Goal: Task Accomplishment & Management: Complete application form

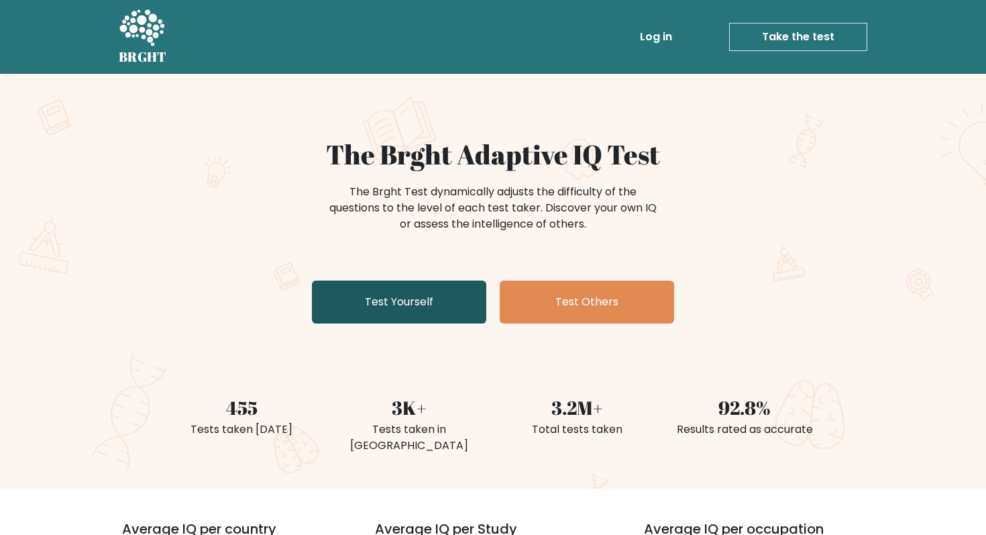
click at [382, 296] on link "Test Yourself" at bounding box center [399, 301] width 174 height 43
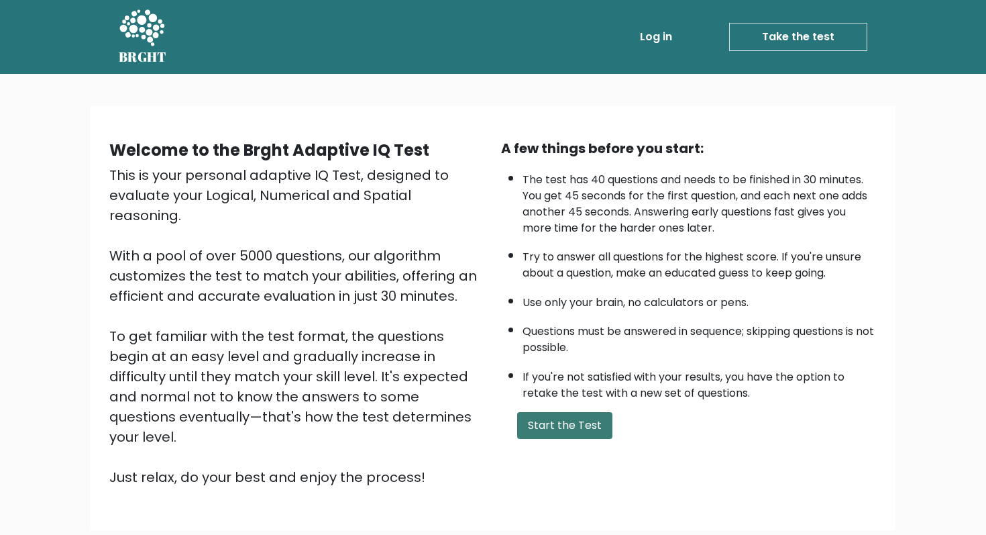
click at [563, 417] on button "Start the Test" at bounding box center [564, 425] width 95 height 27
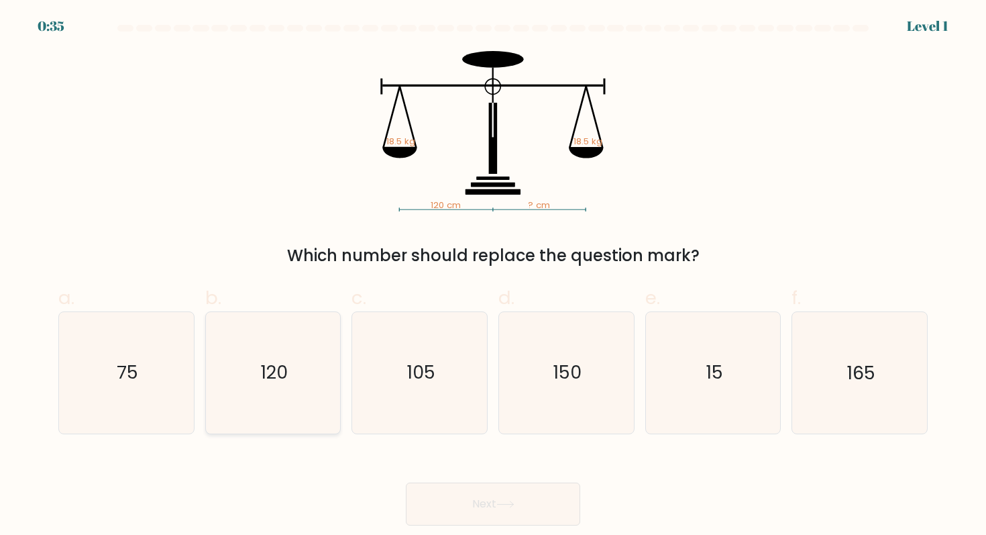
click at [317, 345] on icon "120" at bounding box center [273, 372] width 121 height 121
click at [493, 276] on input "b. 120" at bounding box center [493, 272] width 1 height 9
radio input "true"
click at [453, 497] on button "Next" at bounding box center [493, 503] width 174 height 43
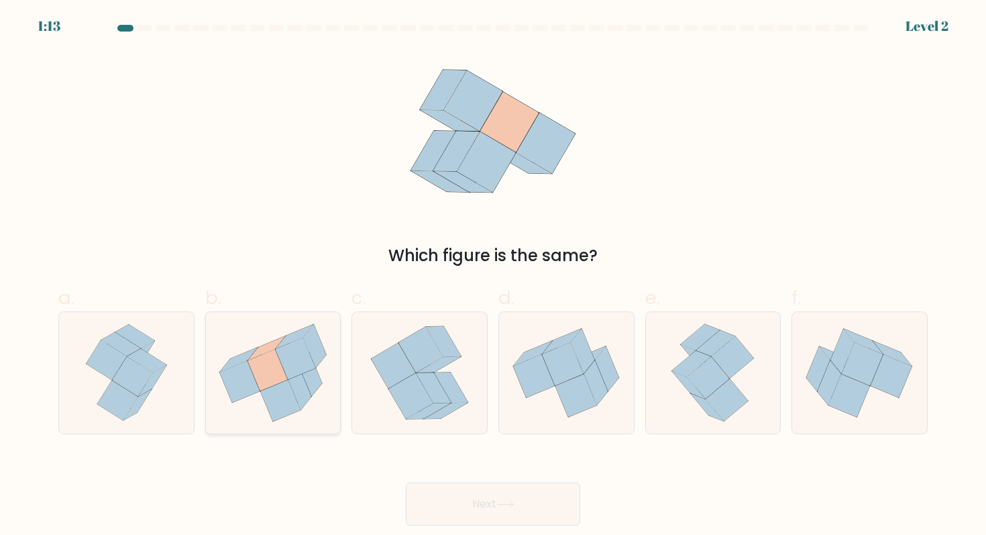
click at [310, 351] on icon at bounding box center [314, 346] width 23 height 44
click at [493, 276] on input "b." at bounding box center [493, 272] width 1 height 9
radio input "true"
click at [463, 505] on button "Next" at bounding box center [493, 503] width 174 height 43
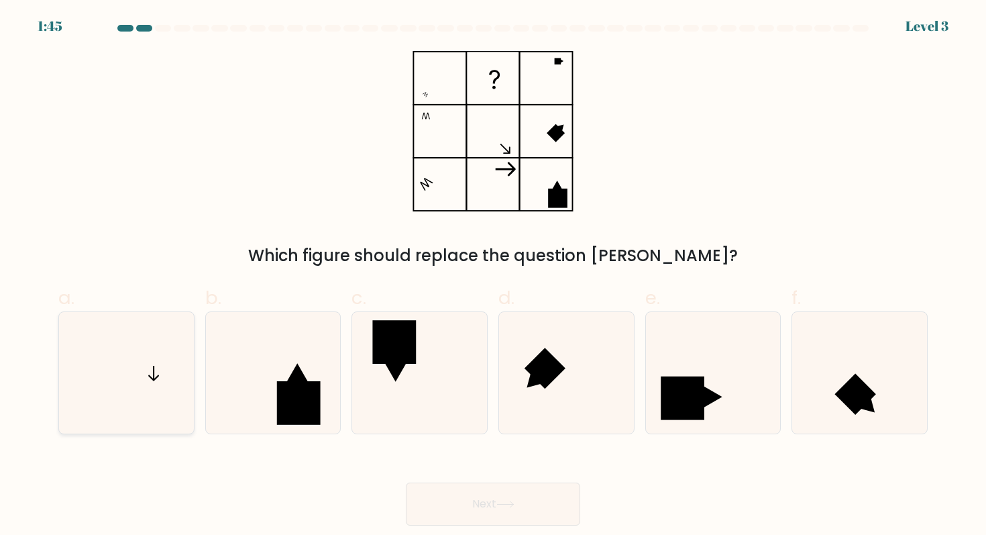
click at [154, 357] on icon at bounding box center [126, 372] width 121 height 121
click at [493, 276] on input "a." at bounding box center [493, 272] width 1 height 9
radio input "true"
click at [508, 514] on button "Next" at bounding box center [493, 503] width 174 height 43
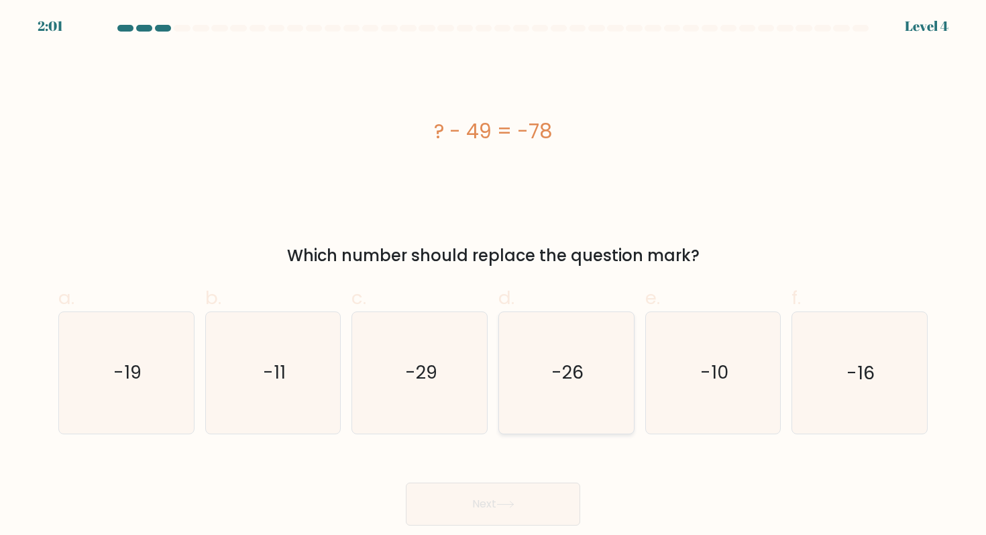
click at [565, 370] on text "-26" at bounding box center [567, 372] width 32 height 25
click at [494, 276] on input "d. -26" at bounding box center [493, 272] width 1 height 9
radio input "true"
click at [439, 496] on button "Next" at bounding box center [493, 503] width 174 height 43
click at [475, 518] on button "Next" at bounding box center [493, 503] width 174 height 43
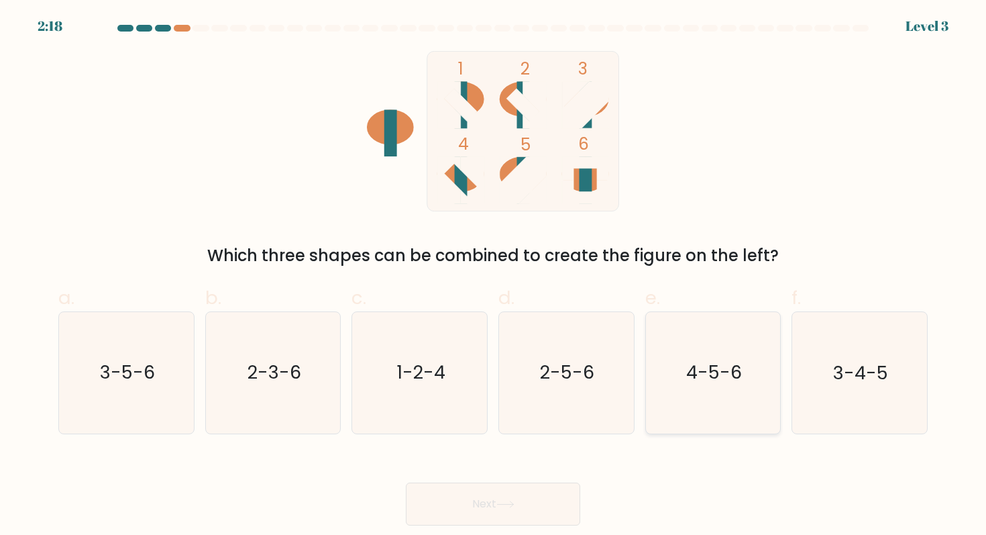
click at [694, 353] on icon "4-5-6" at bounding box center [713, 372] width 121 height 121
click at [494, 276] on input "e. 4-5-6" at bounding box center [493, 272] width 1 height 9
radio input "true"
click at [501, 487] on button "Next" at bounding box center [493, 503] width 174 height 43
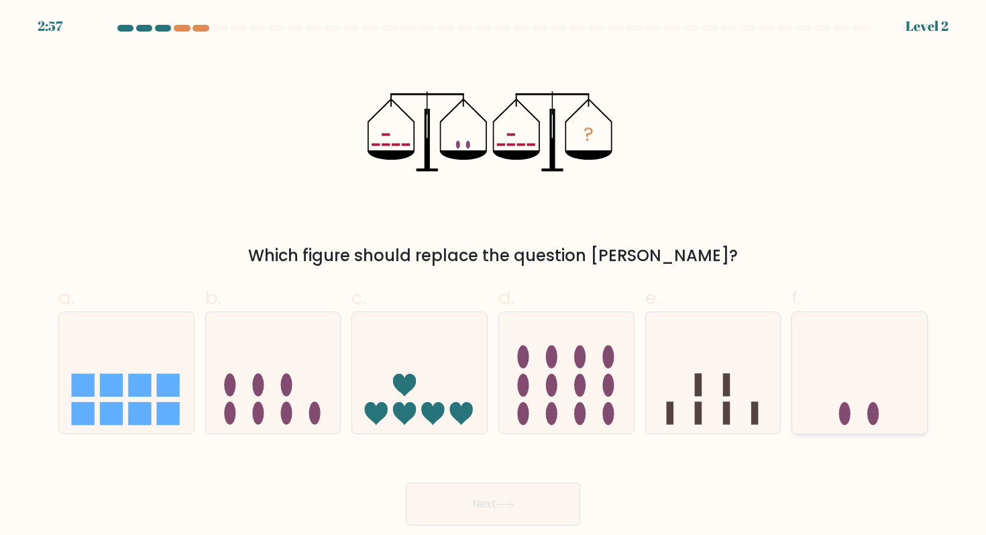
click at [853, 339] on icon at bounding box center [859, 372] width 135 height 111
click at [494, 276] on input "f." at bounding box center [493, 272] width 1 height 9
radio input "true"
click at [465, 503] on button "Next" at bounding box center [493, 503] width 174 height 43
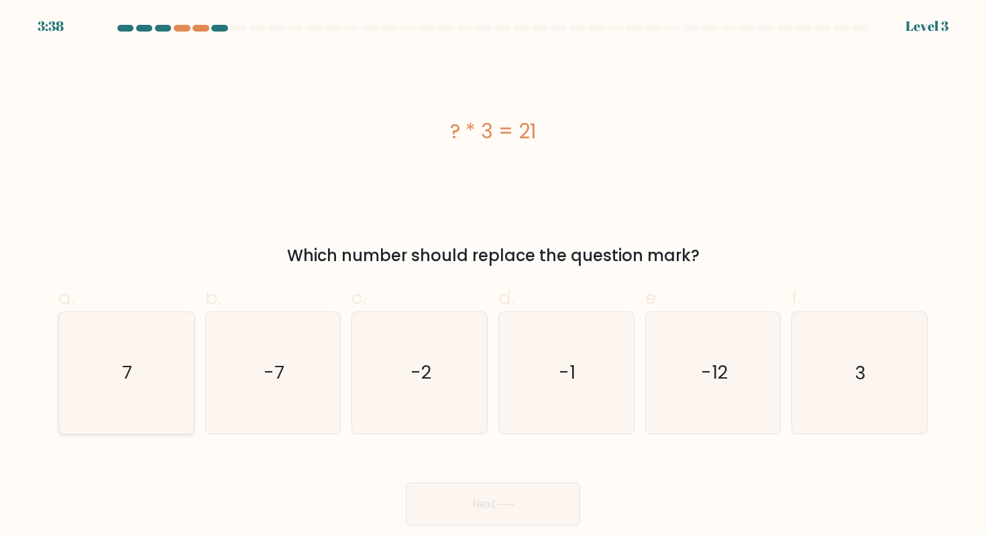
click at [119, 390] on icon "7" at bounding box center [126, 372] width 121 height 121
click at [493, 276] on input "a. 7" at bounding box center [493, 272] width 1 height 9
radio input "true"
click at [442, 503] on button "Next" at bounding box center [493, 503] width 174 height 43
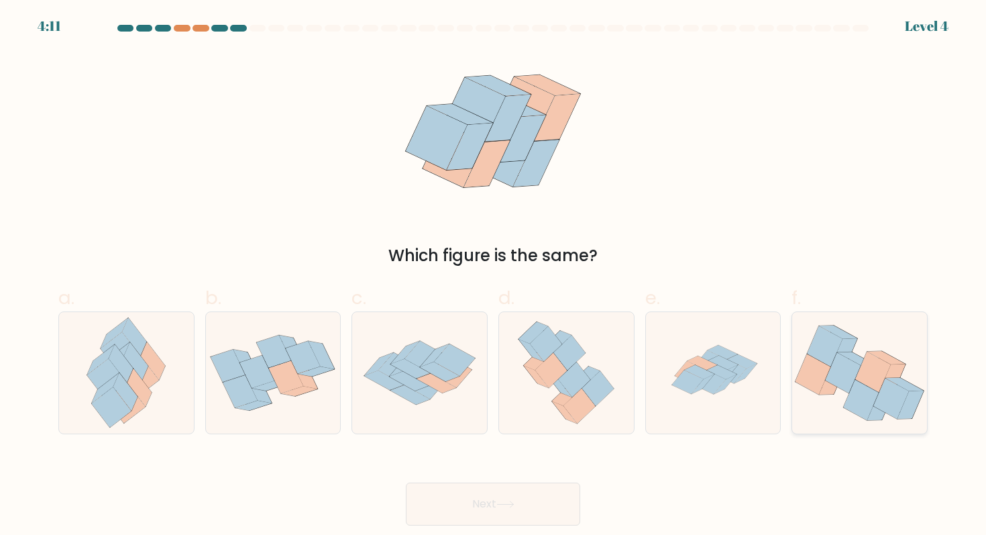
click at [849, 377] on icon at bounding box center [844, 372] width 36 height 40
click at [494, 276] on input "f." at bounding box center [493, 272] width 1 height 9
radio input "true"
click at [531, 509] on button "Next" at bounding box center [493, 503] width 174 height 43
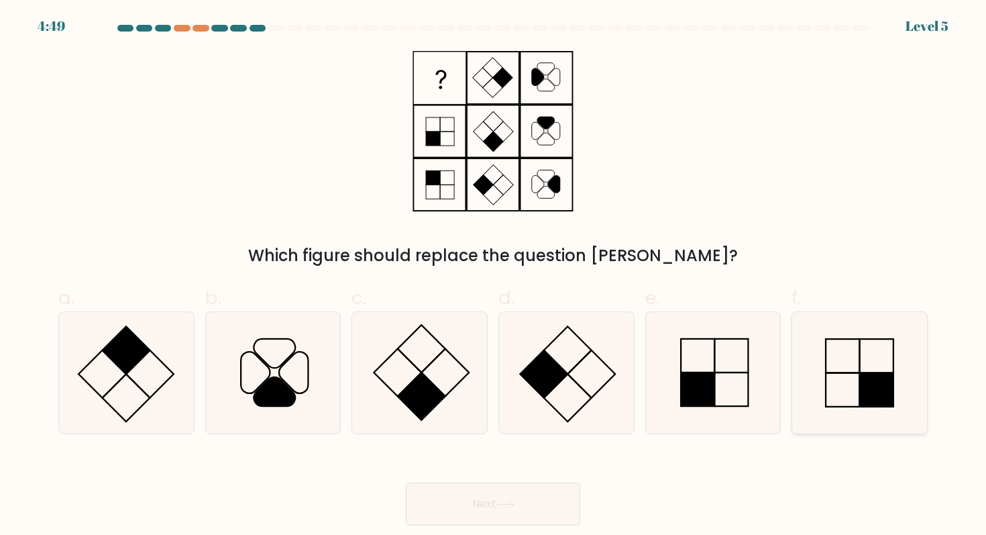
click at [859, 366] on rect at bounding box center [843, 356] width 34 height 34
click at [494, 276] on input "f." at bounding box center [493, 272] width 1 height 9
radio input "true"
click at [510, 498] on button "Next" at bounding box center [493, 503] width 174 height 43
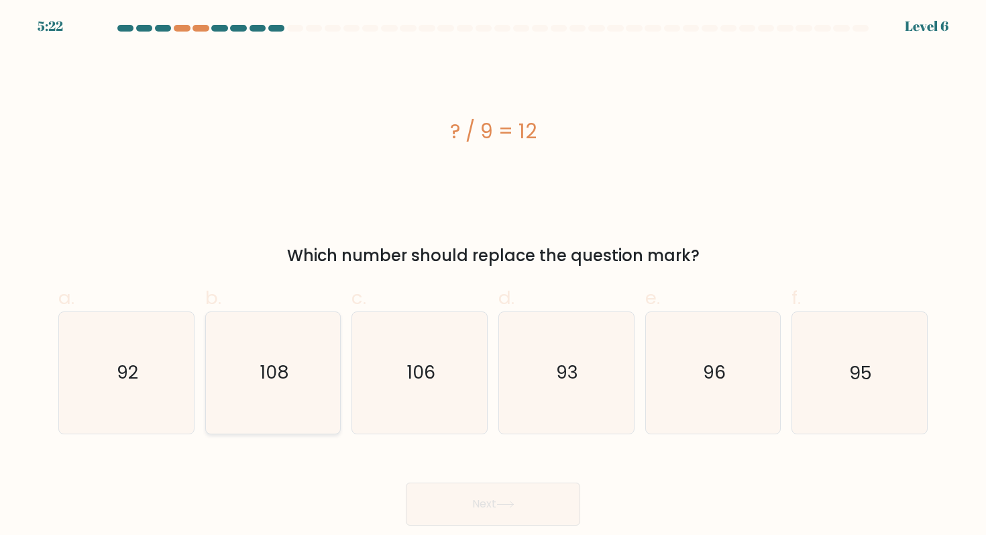
click at [208, 427] on div "108" at bounding box center [273, 372] width 136 height 122
click at [493, 276] on input "b. 108" at bounding box center [493, 272] width 1 height 9
radio input "true"
click at [444, 512] on button "Next" at bounding box center [493, 503] width 174 height 43
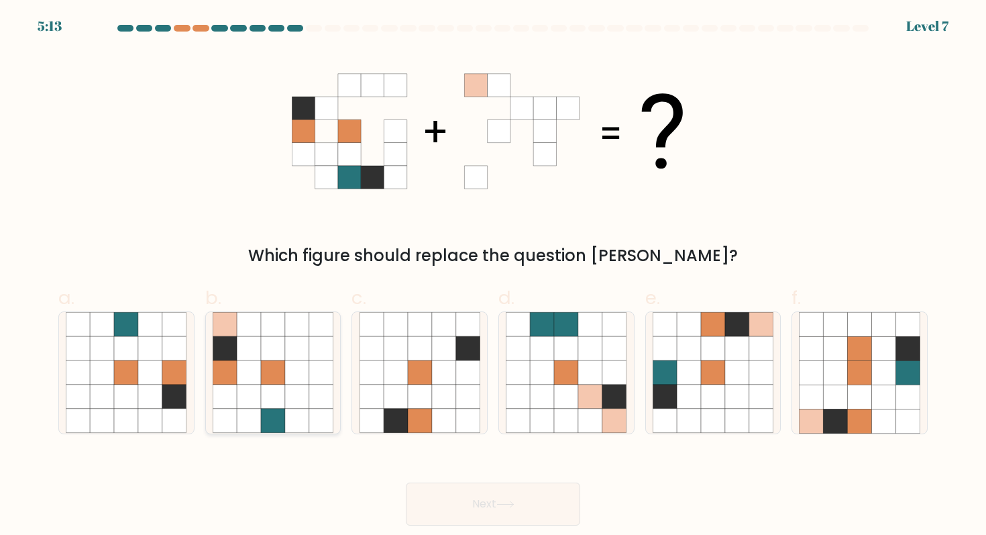
click at [304, 378] on icon at bounding box center [297, 373] width 24 height 24
click at [493, 276] on input "b." at bounding box center [493, 272] width 1 height 9
radio input "true"
click at [463, 522] on button "Next" at bounding box center [493, 503] width 174 height 43
click at [466, 512] on button "Next" at bounding box center [493, 503] width 174 height 43
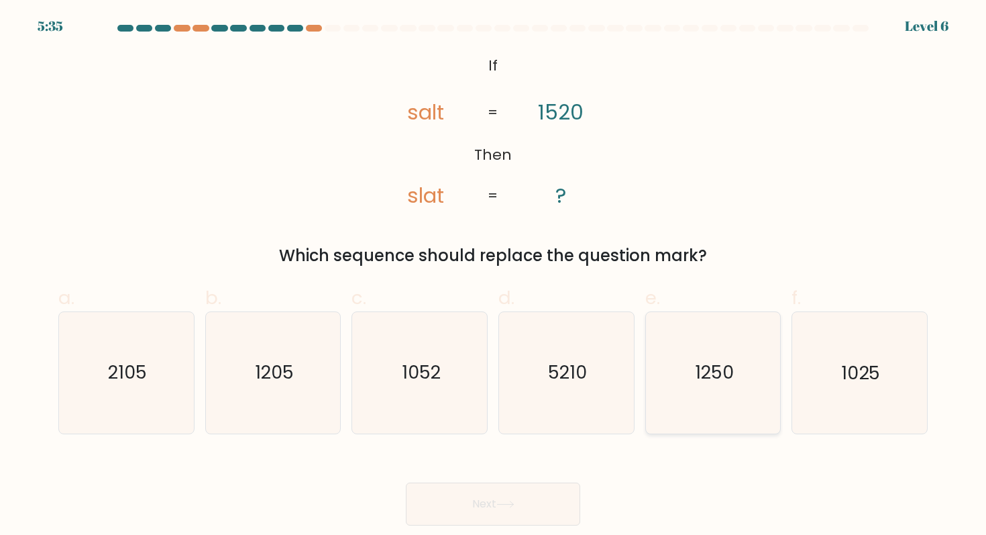
drag, startPoint x: 722, startPoint y: 384, endPoint x: 723, endPoint y: 377, distance: 6.7
click at [722, 384] on text "1250" at bounding box center [714, 372] width 39 height 25
click at [494, 276] on input "e. 1250" at bounding box center [493, 272] width 1 height 9
radio input "true"
click at [474, 515] on button "Next" at bounding box center [493, 503] width 174 height 43
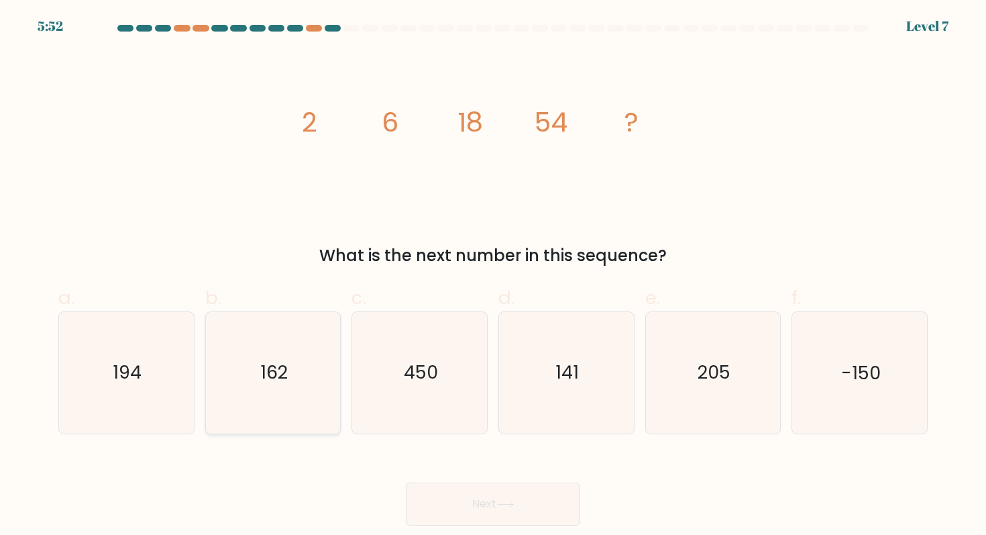
click at [263, 353] on icon "162" at bounding box center [273, 372] width 121 height 121
click at [493, 276] on input "b. 162" at bounding box center [493, 272] width 1 height 9
radio input "true"
click at [486, 484] on button "Next" at bounding box center [493, 503] width 174 height 43
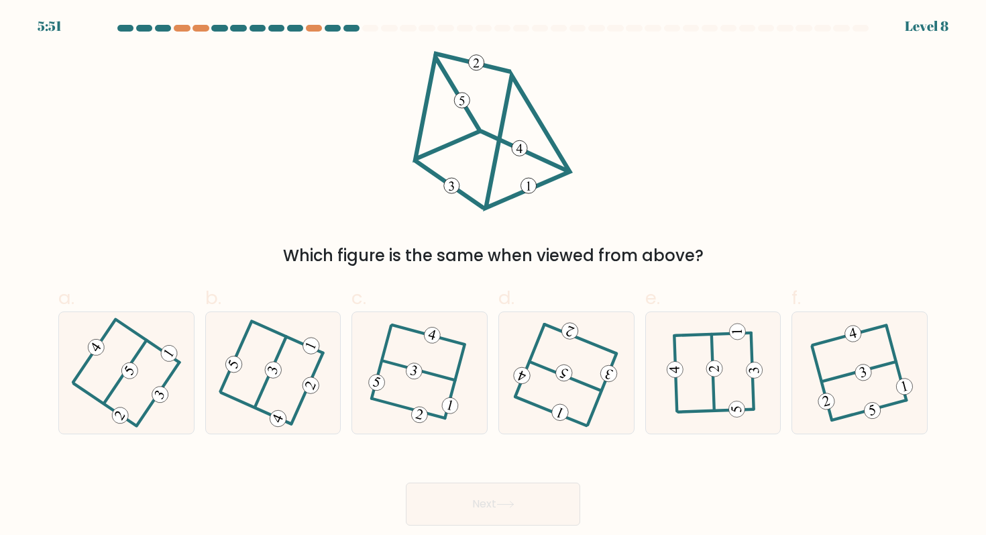
click at [484, 494] on button "Next" at bounding box center [493, 503] width 174 height 43
click at [566, 188] on icon at bounding box center [492, 131] width 160 height 160
click at [731, 393] on icon at bounding box center [713, 372] width 94 height 97
click at [494, 276] on input "e." at bounding box center [493, 272] width 1 height 9
radio input "true"
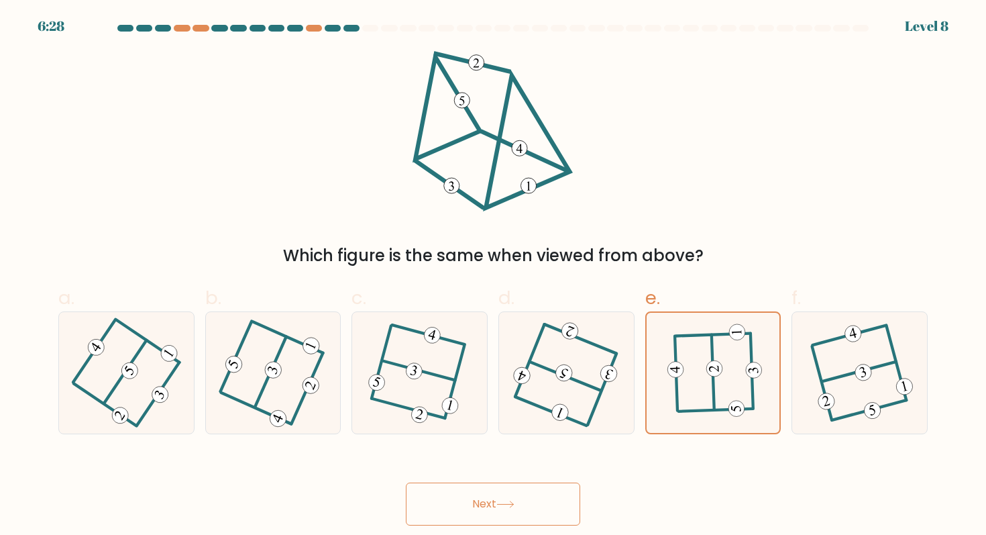
click at [496, 497] on button "Next" at bounding box center [493, 503] width 174 height 43
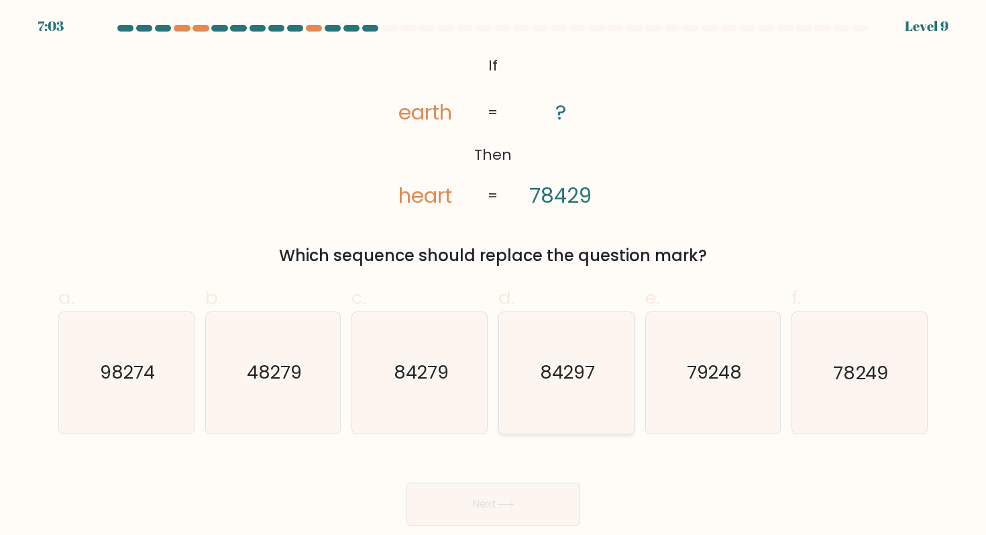
click at [608, 368] on icon "84297" at bounding box center [566, 372] width 121 height 121
click at [494, 276] on input "d. 84297" at bounding box center [493, 272] width 1 height 9
radio input "true"
click at [480, 491] on button "Next" at bounding box center [493, 503] width 174 height 43
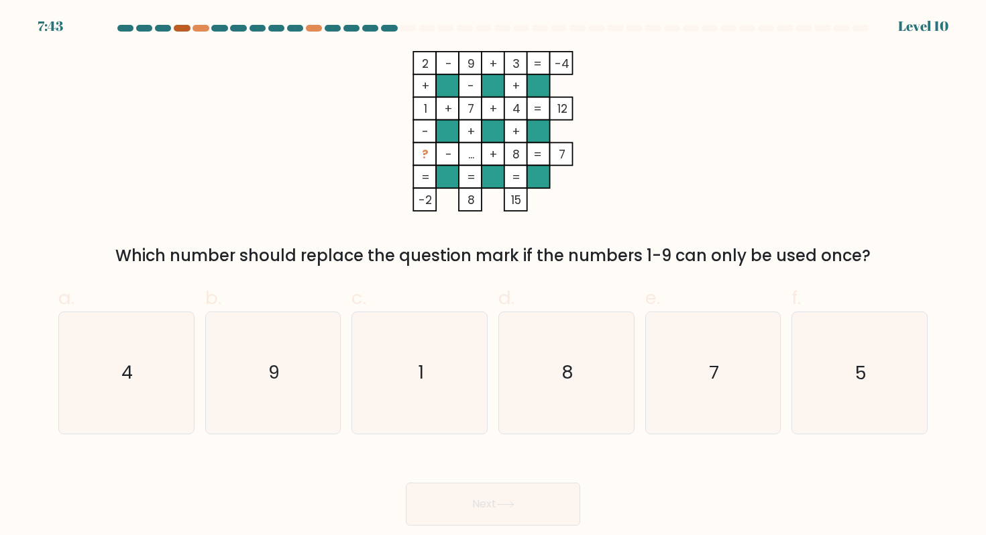
click at [179, 26] on div at bounding box center [182, 28] width 16 height 7
click at [107, 403] on icon "4" at bounding box center [126, 372] width 121 height 121
click at [493, 276] on input "a. 4" at bounding box center [493, 272] width 1 height 9
radio input "true"
click at [441, 493] on button "Next" at bounding box center [493, 503] width 174 height 43
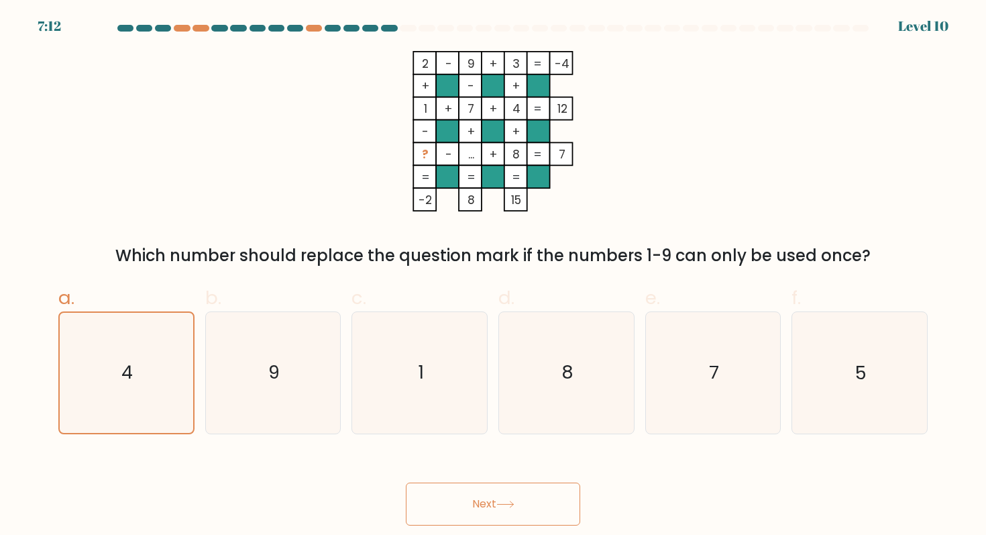
click at [460, 510] on button "Next" at bounding box center [493, 503] width 174 height 43
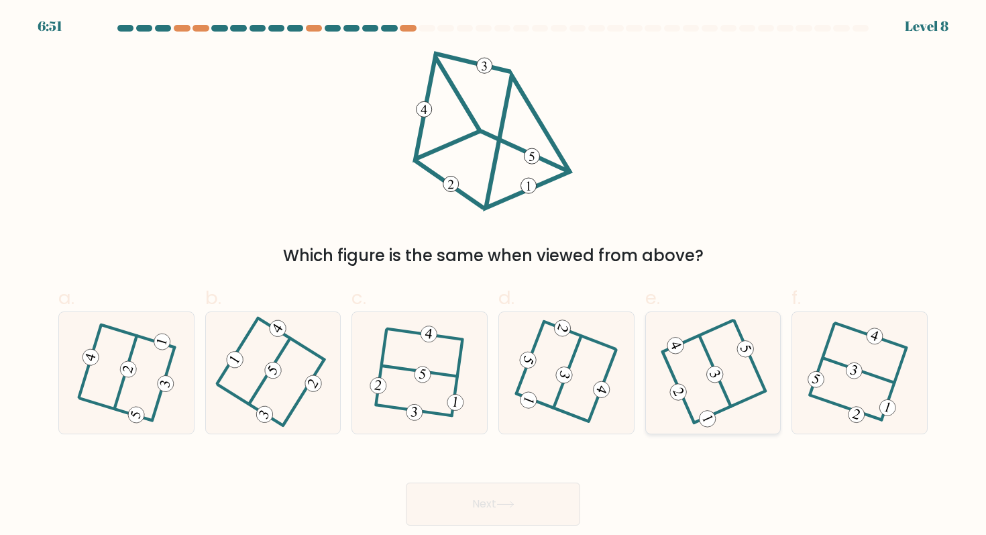
click at [708, 406] on icon at bounding box center [713, 372] width 97 height 97
click at [494, 276] on input "e." at bounding box center [493, 272] width 1 height 9
radio input "true"
click at [508, 491] on button "Next" at bounding box center [493, 503] width 174 height 43
click at [509, 500] on icon at bounding box center [505, 503] width 18 height 7
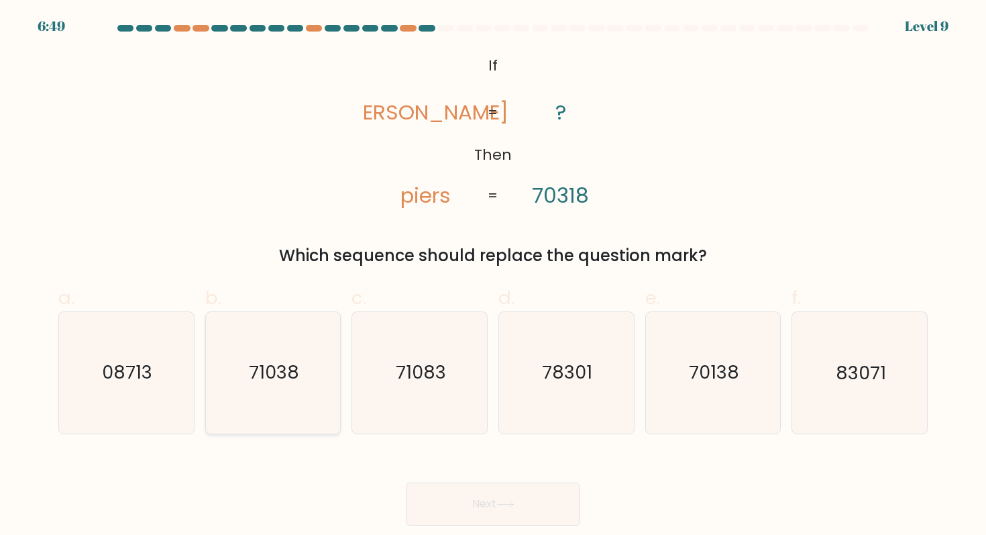
click at [295, 380] on text "71038" at bounding box center [274, 372] width 50 height 25
click at [493, 276] on input "b. 71038" at bounding box center [493, 272] width 1 height 9
radio input "true"
click at [459, 508] on button "Next" at bounding box center [493, 503] width 174 height 43
click at [450, 492] on button "Next" at bounding box center [493, 503] width 174 height 43
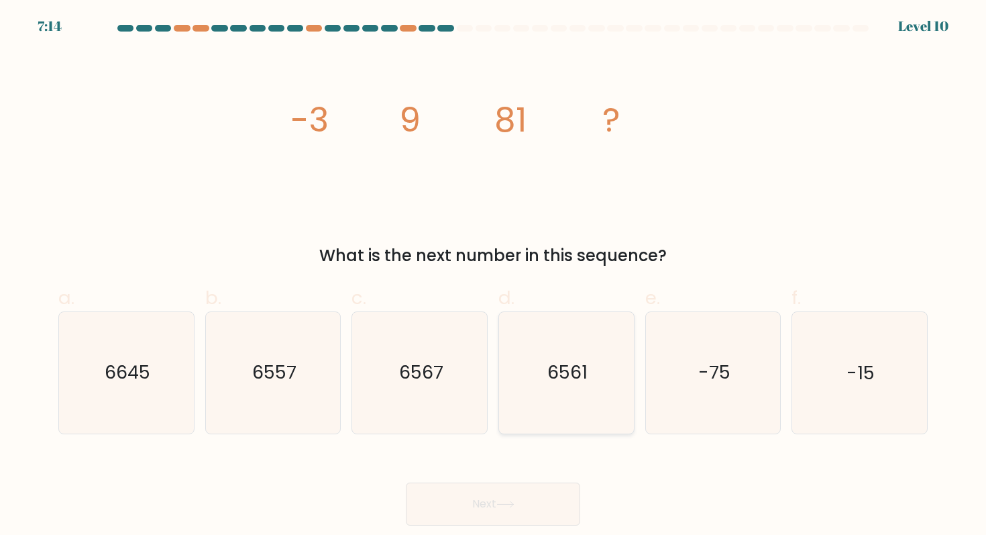
click at [570, 333] on icon "6561" at bounding box center [566, 372] width 121 height 121
click at [494, 276] on input "d. 6561" at bounding box center [493, 272] width 1 height 9
radio input "true"
click at [484, 523] on button "Next" at bounding box center [493, 503] width 174 height 43
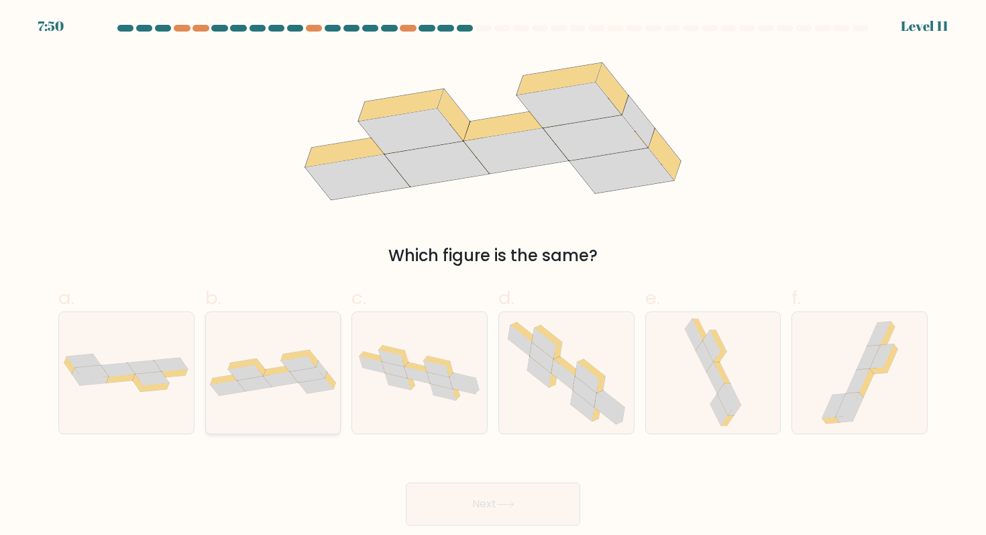
click at [288, 390] on icon at bounding box center [273, 372] width 135 height 46
click at [493, 276] on input "b." at bounding box center [493, 272] width 1 height 9
radio input "true"
click at [465, 500] on button "Next" at bounding box center [493, 503] width 174 height 43
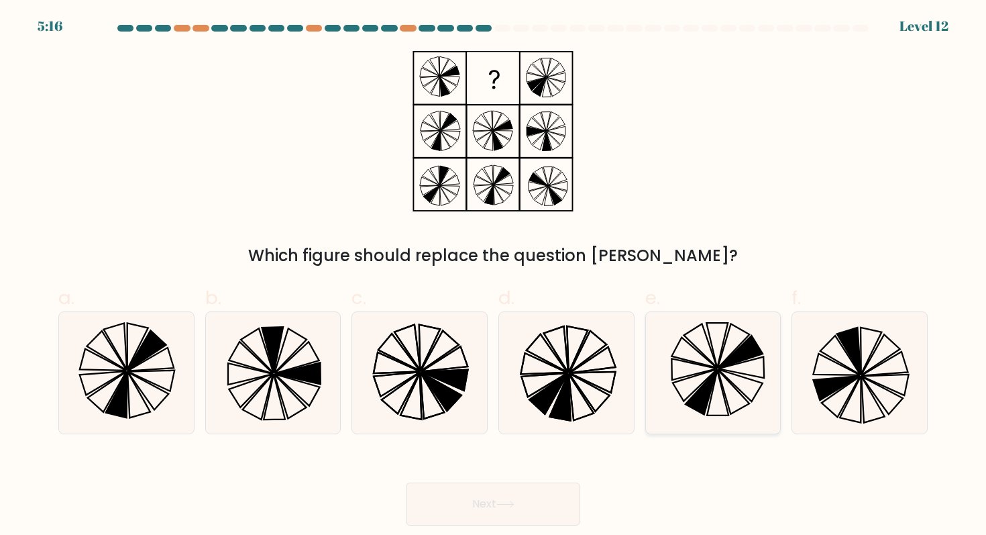
click at [762, 331] on icon at bounding box center [713, 372] width 121 height 121
click at [494, 276] on input "e." at bounding box center [493, 272] width 1 height 9
radio input "true"
click at [812, 327] on icon at bounding box center [859, 372] width 121 height 121
click at [494, 276] on input "f." at bounding box center [493, 272] width 1 height 9
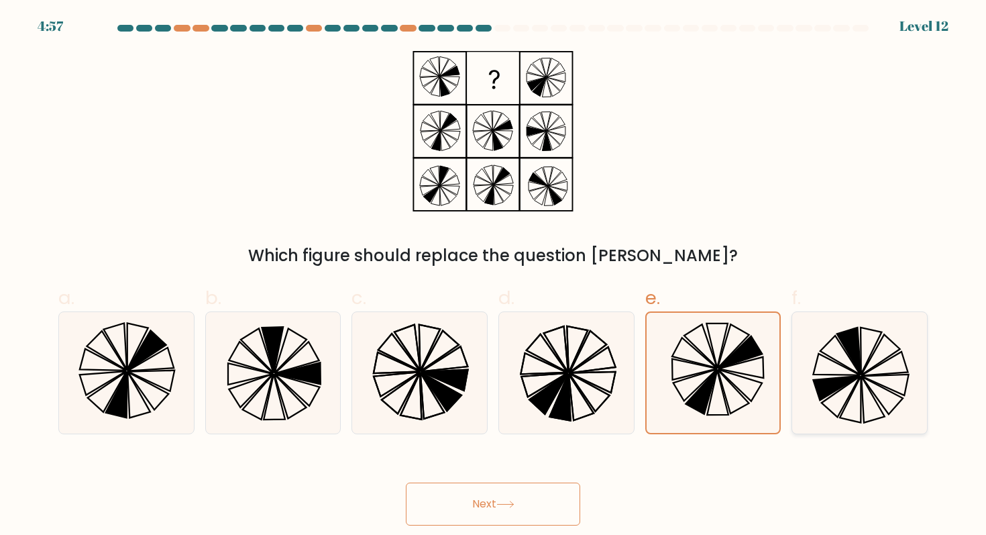
radio input "true"
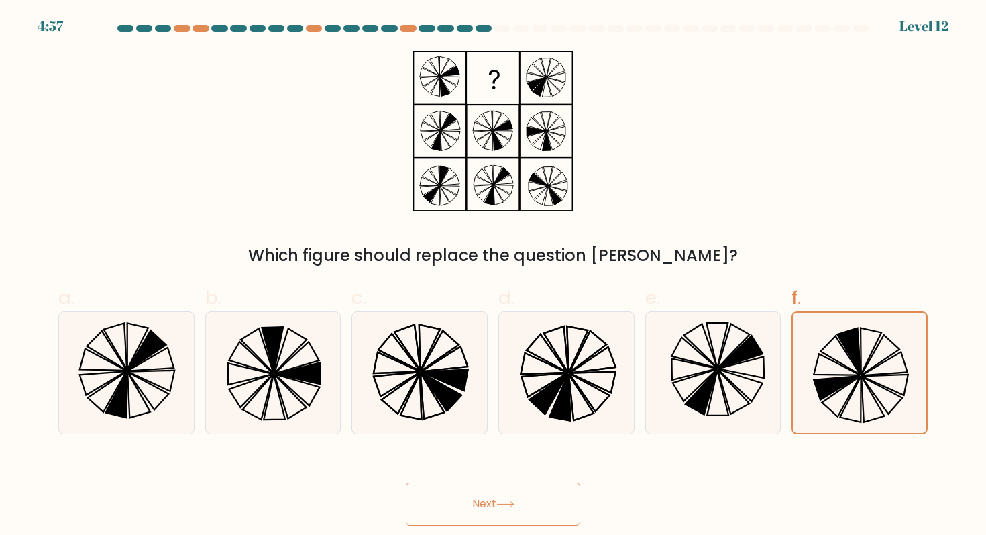
click at [498, 498] on button "Next" at bounding box center [493, 503] width 174 height 43
click at [527, 504] on button "Next" at bounding box center [493, 503] width 174 height 43
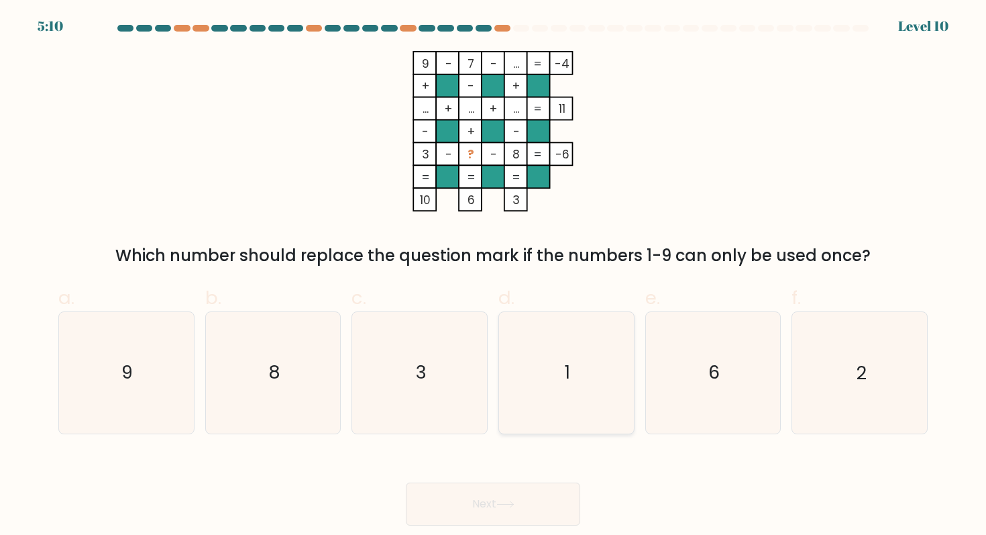
click at [553, 369] on icon "1" at bounding box center [566, 372] width 121 height 121
click at [494, 276] on input "d. 1" at bounding box center [493, 272] width 1 height 9
radio input "true"
click at [502, 501] on icon at bounding box center [505, 503] width 18 height 7
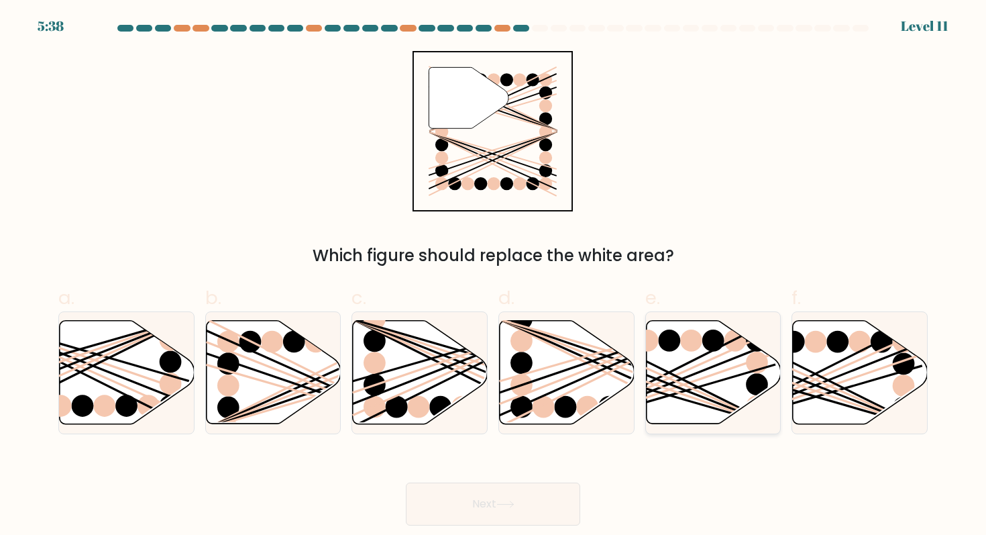
click at [737, 353] on icon at bounding box center [713, 372] width 135 height 103
click at [494, 276] on input "e." at bounding box center [493, 272] width 1 height 9
radio input "true"
click at [522, 500] on button "Next" at bounding box center [493, 503] width 174 height 43
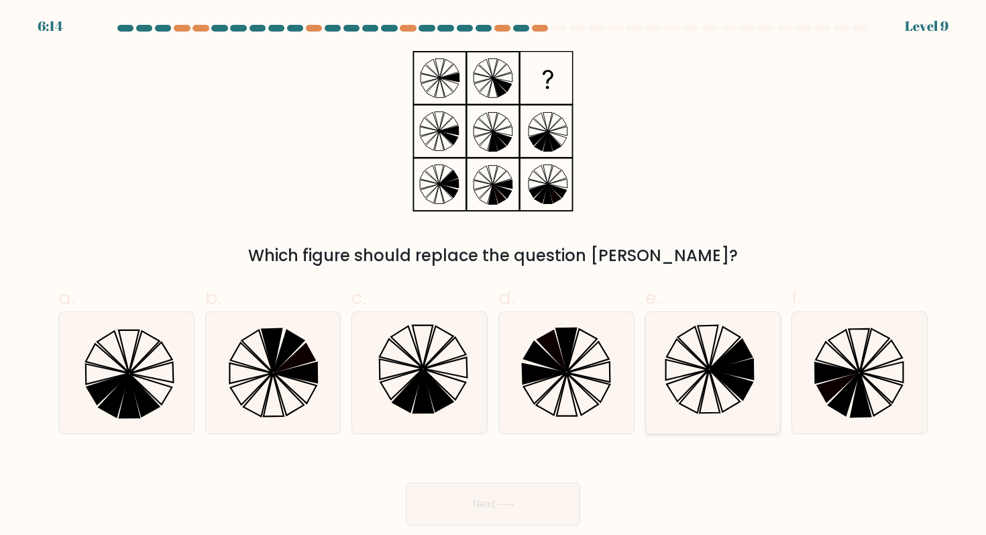
click at [738, 390] on icon at bounding box center [731, 385] width 42 height 30
click at [494, 276] on input "e." at bounding box center [493, 272] width 1 height 9
radio input "true"
click at [502, 510] on button "Next" at bounding box center [493, 503] width 174 height 43
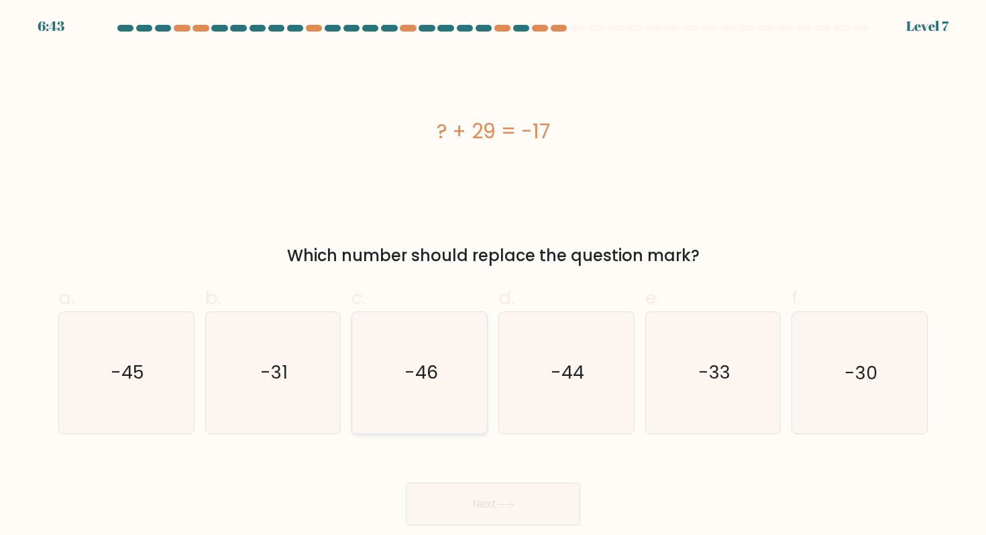
click at [406, 369] on text "-46" at bounding box center [421, 372] width 34 height 25
click at [493, 276] on input "c. -46" at bounding box center [493, 272] width 1 height 9
radio input "true"
click at [494, 496] on button "Next" at bounding box center [493, 503] width 174 height 43
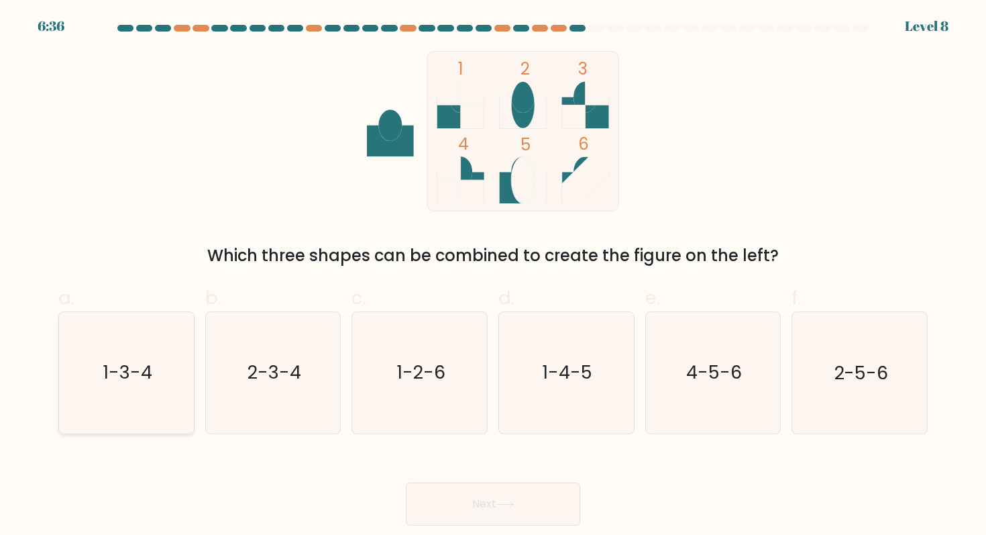
click at [162, 357] on icon "1-3-4" at bounding box center [126, 372] width 121 height 121
click at [493, 276] on input "a. 1-3-4" at bounding box center [493, 272] width 1 height 9
radio input "true"
click at [475, 514] on button "Next" at bounding box center [493, 503] width 174 height 43
click at [492, 507] on button "Next" at bounding box center [493, 503] width 174 height 43
